Goal: Transaction & Acquisition: Book appointment/travel/reservation

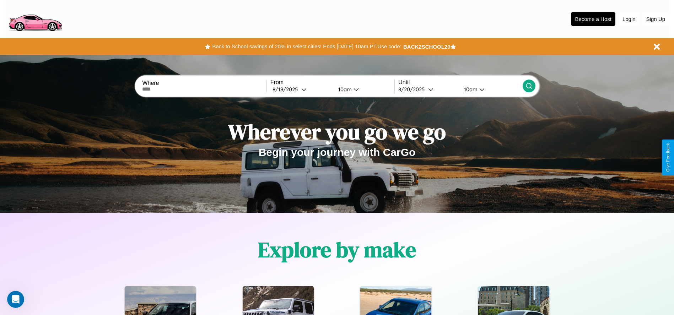
scroll to position [1020, 0]
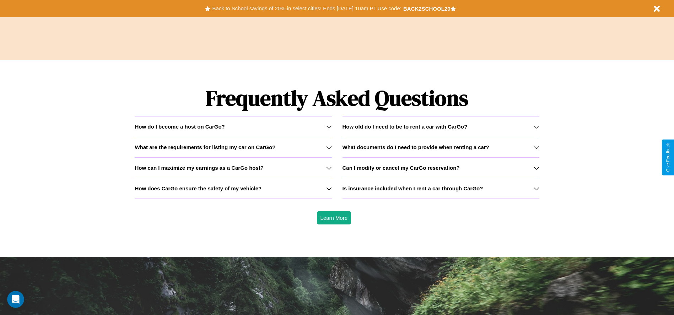
click at [536, 168] on icon at bounding box center [537, 168] width 6 height 6
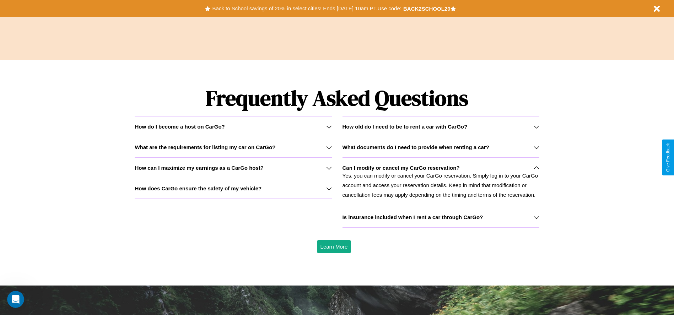
click at [441, 147] on h3 "What documents do I need to provide when renting a car?" at bounding box center [416, 147] width 147 height 6
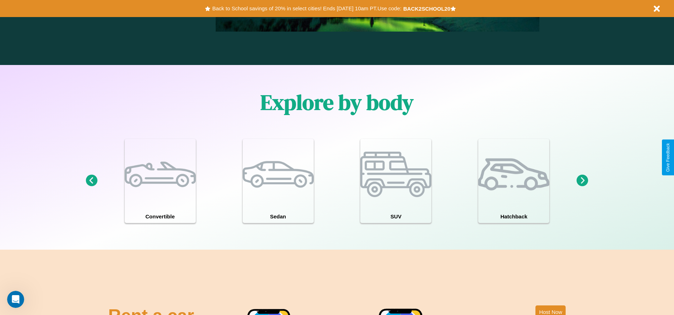
click at [583, 181] on icon at bounding box center [583, 181] width 12 height 12
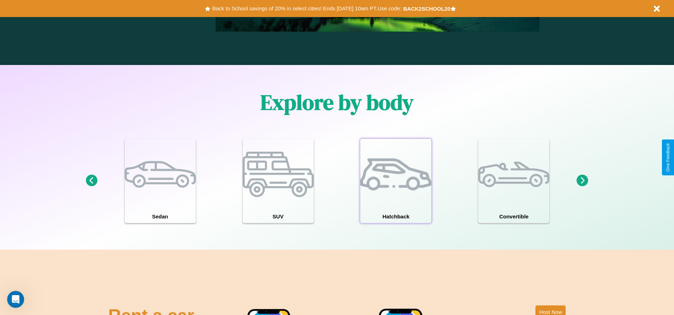
click at [396, 181] on div at bounding box center [396, 174] width 71 height 71
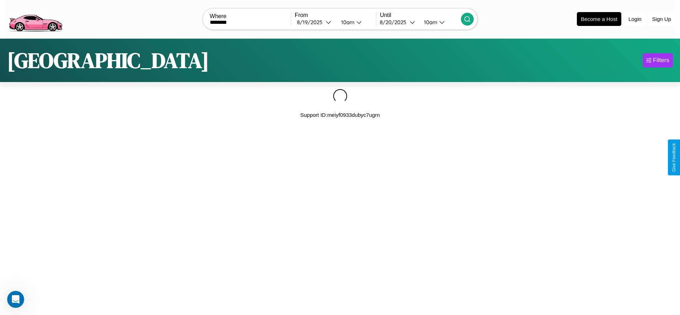
type input "********"
click at [467, 19] on icon at bounding box center [467, 19] width 7 height 7
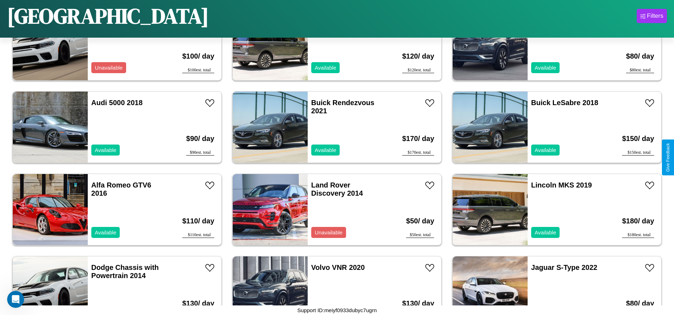
scroll to position [2471, 0]
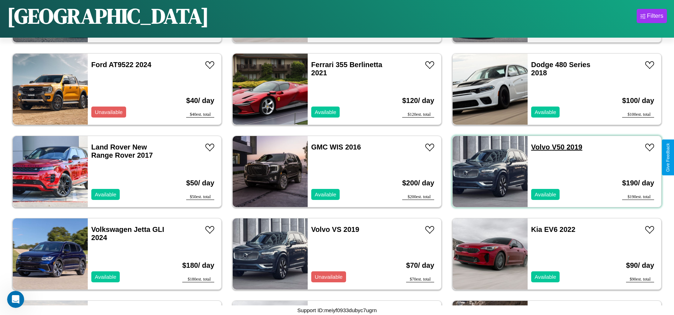
click at [536, 147] on link "Volvo V50 2019" at bounding box center [557, 147] width 51 height 8
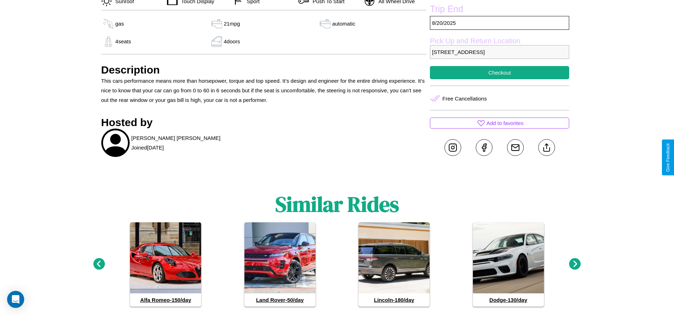
scroll to position [292, 0]
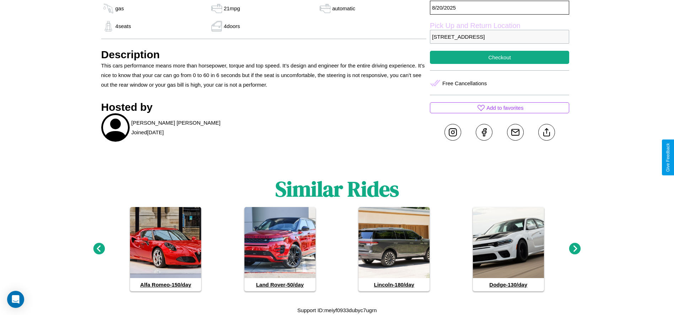
click at [99, 249] on icon at bounding box center [99, 249] width 12 height 12
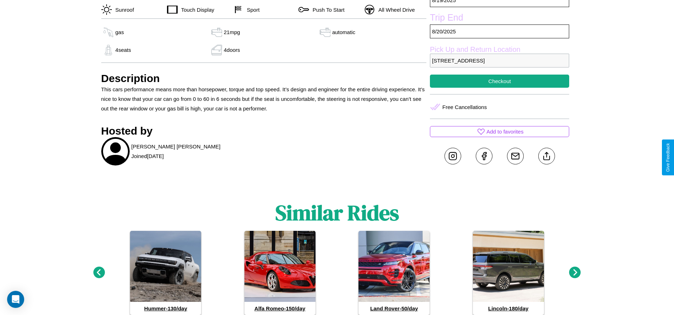
scroll to position [266, 0]
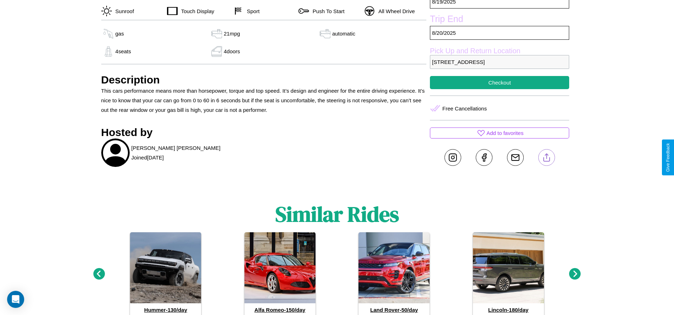
click at [547, 158] on line at bounding box center [547, 156] width 0 height 5
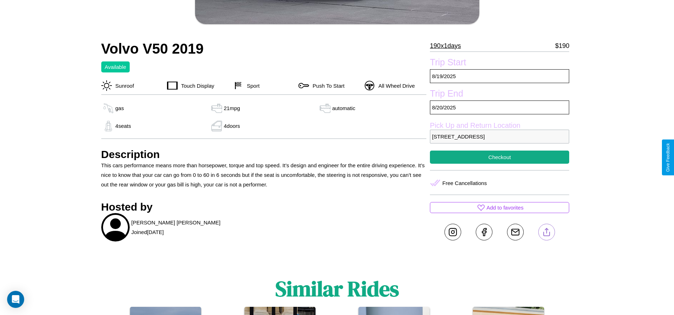
scroll to position [191, 0]
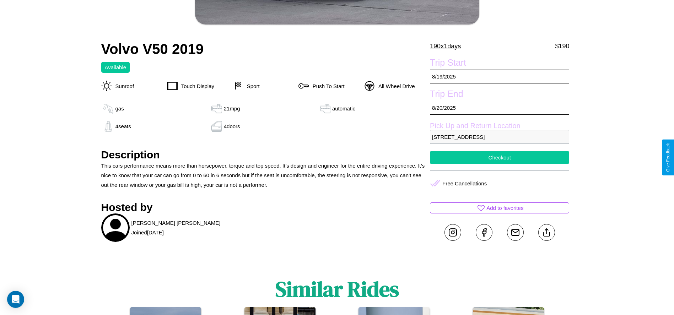
click at [500, 158] on button "Checkout" at bounding box center [499, 157] width 139 height 13
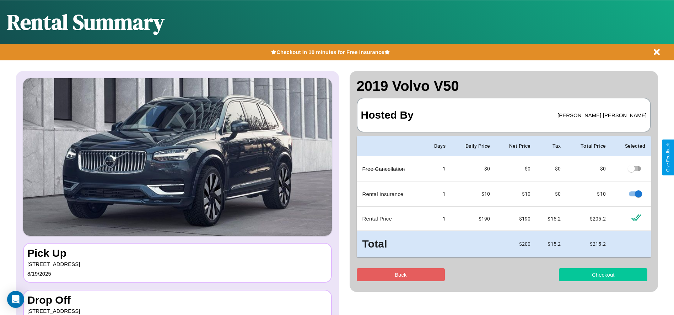
click at [603, 275] on button "Checkout" at bounding box center [603, 274] width 89 height 13
